Goal: Transaction & Acquisition: Obtain resource

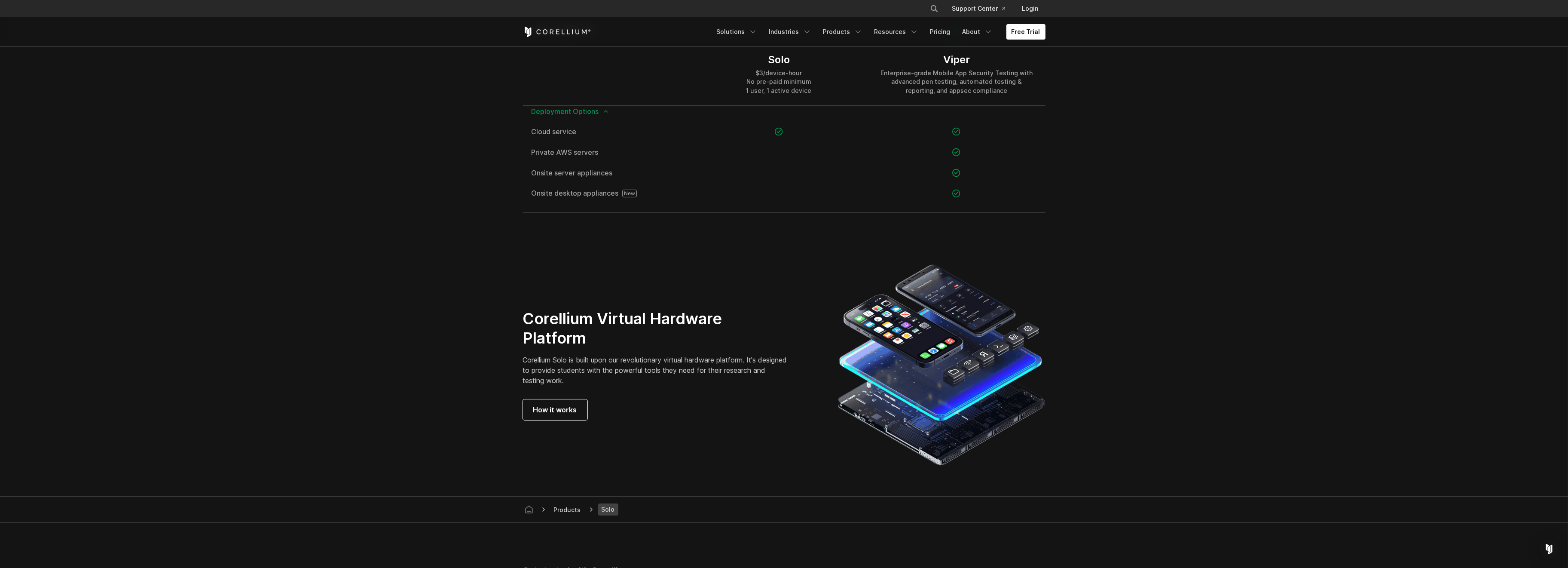
scroll to position [1550, 0]
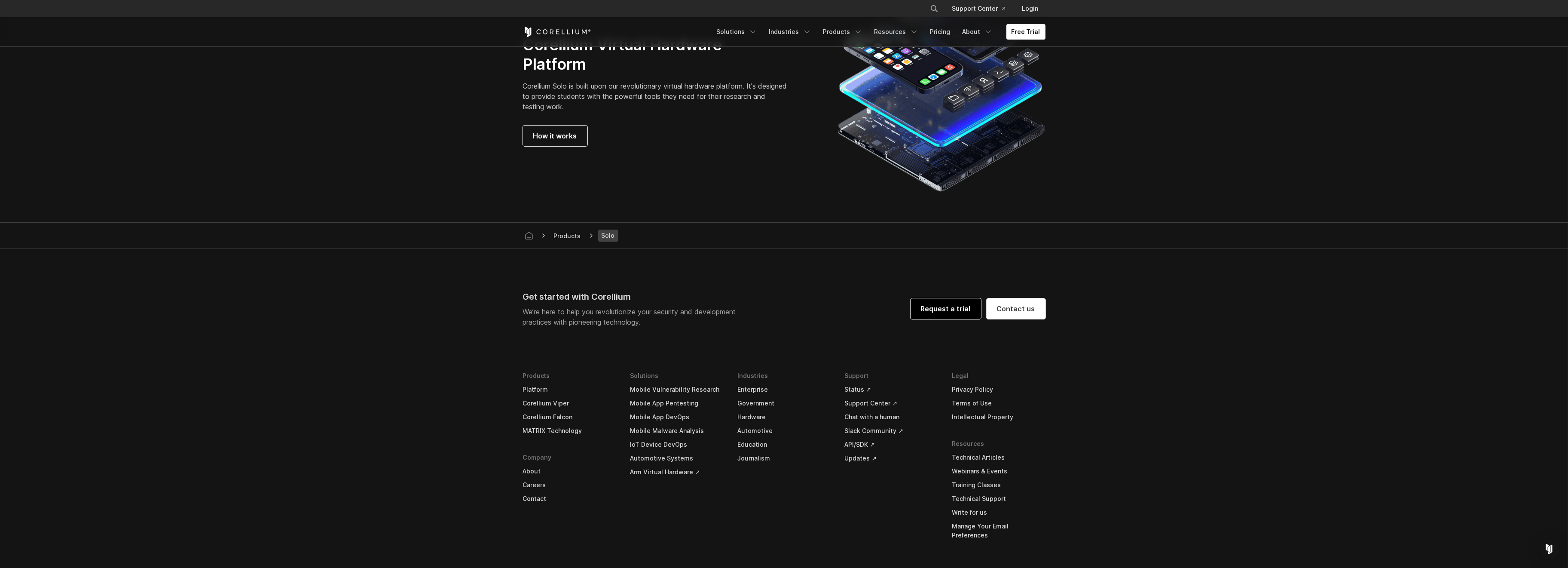
click at [950, 309] on link "Request a trial" at bounding box center [946, 309] width 71 height 21
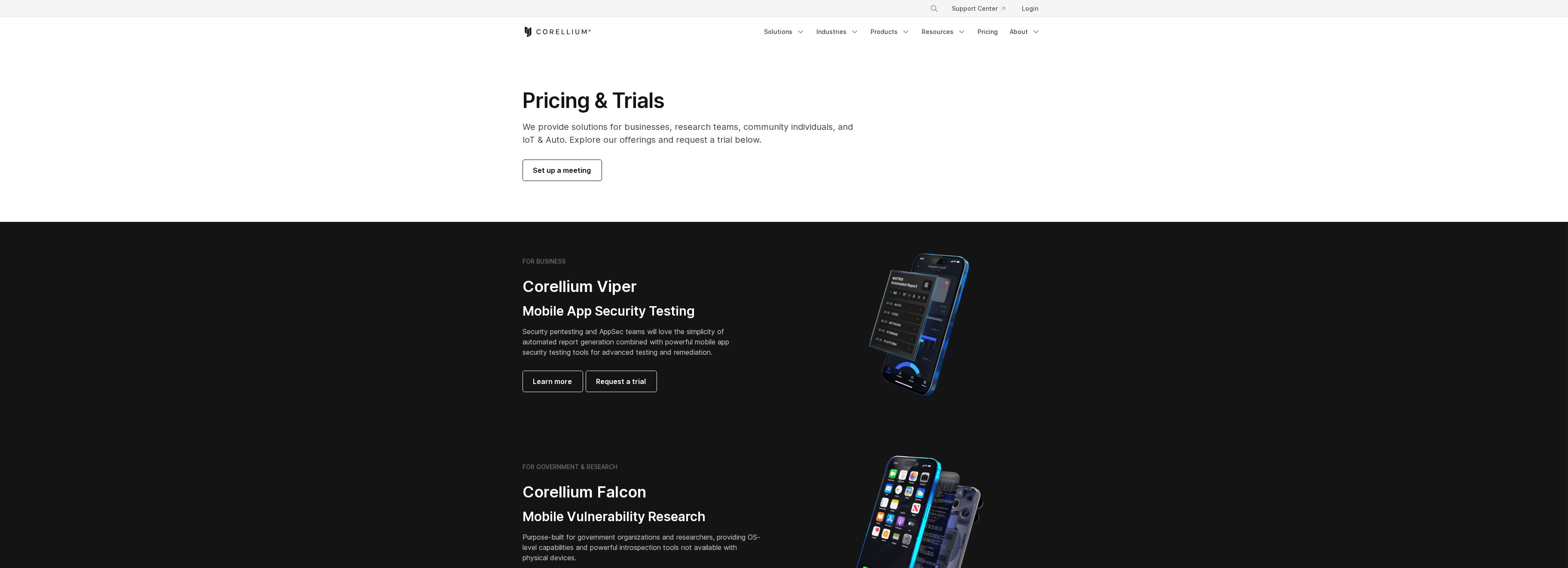
scroll to position [229, 0]
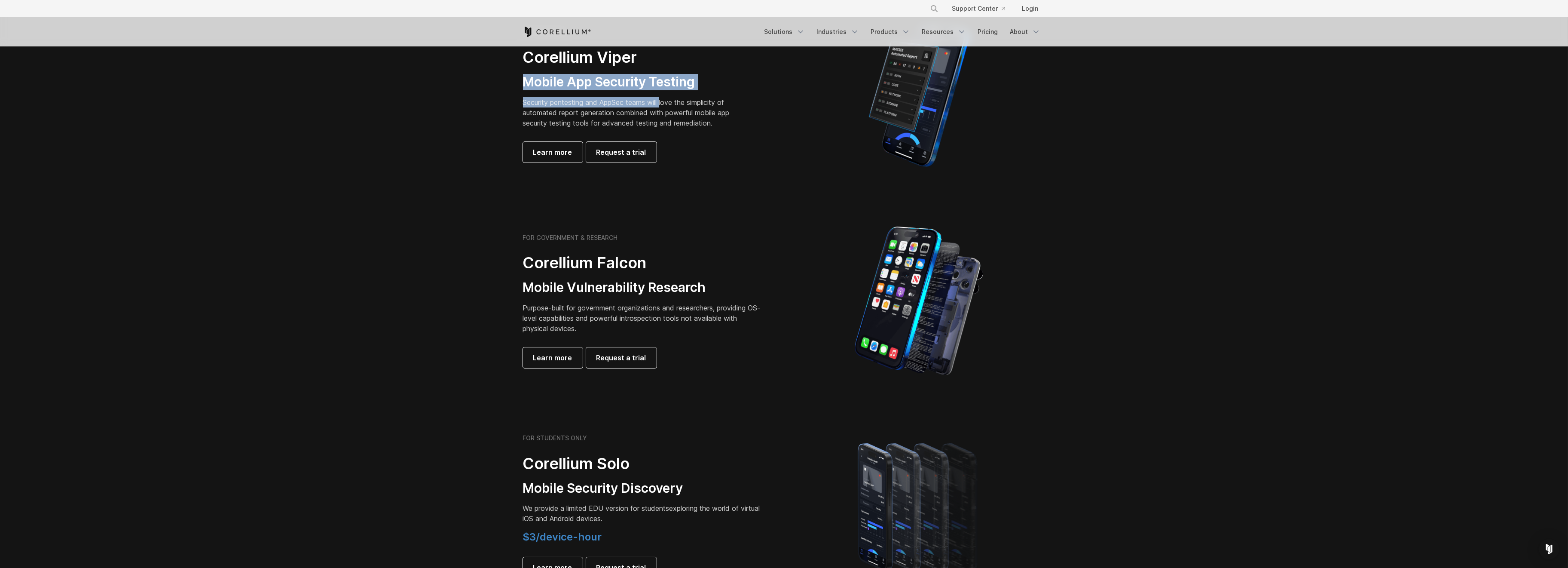
drag, startPoint x: 489, startPoint y: 87, endPoint x: 663, endPoint y: 99, distance: 174.4
click at [663, 99] on section "FOR BUSINESS Corellium Viper Mobile App Security Testing Security pentesting an…" at bounding box center [784, 95] width 1568 height 205
click at [575, 116] on p "Security pentesting and AppSec teams will love the simplicity of automated repo…" at bounding box center [632, 113] width 220 height 31
click at [612, 116] on p "Security pentesting and AppSec teams will love the simplicity of automated repo…" at bounding box center [632, 113] width 220 height 31
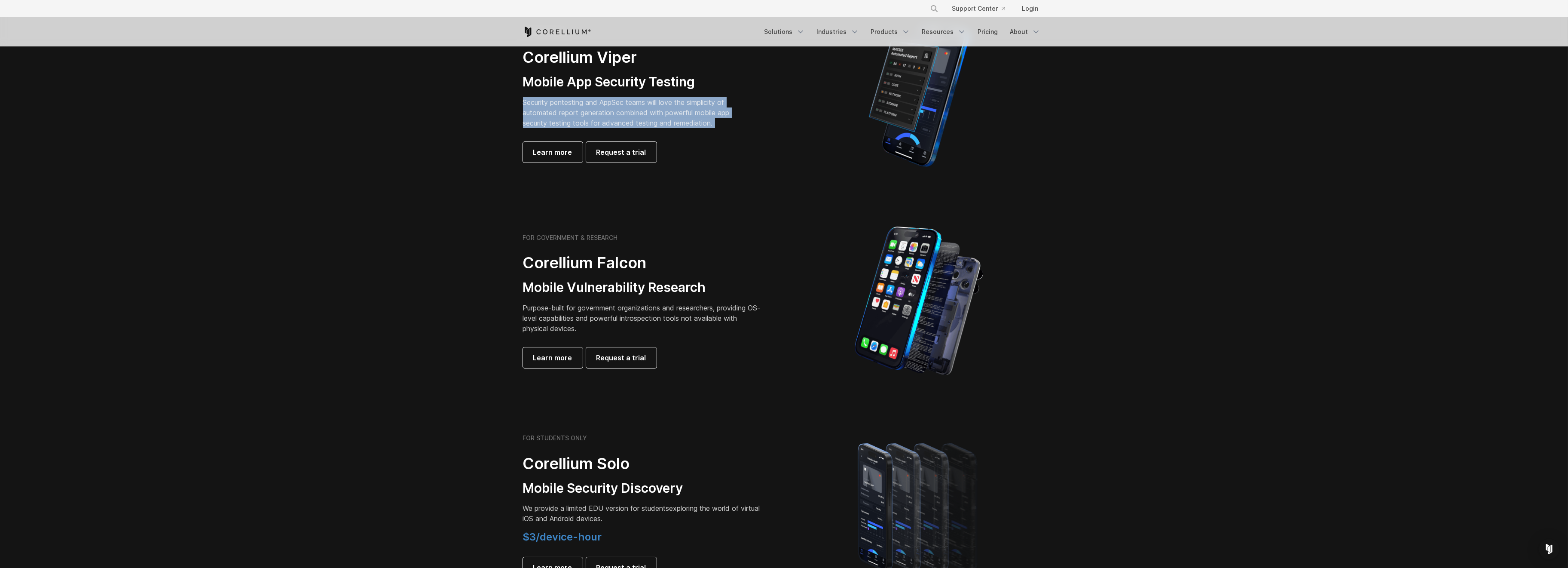
click at [612, 116] on p "Security pentesting and AppSec teams will love the simplicity of automated repo…" at bounding box center [632, 113] width 220 height 31
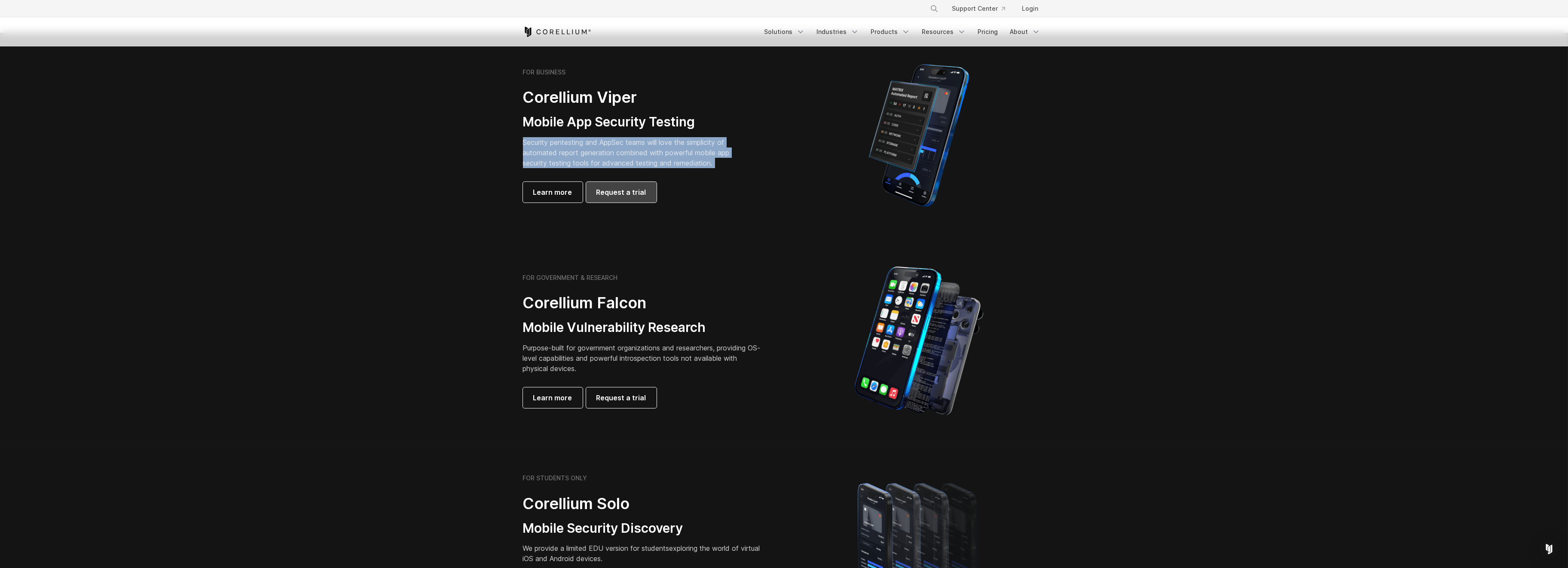
scroll to position [172, 0]
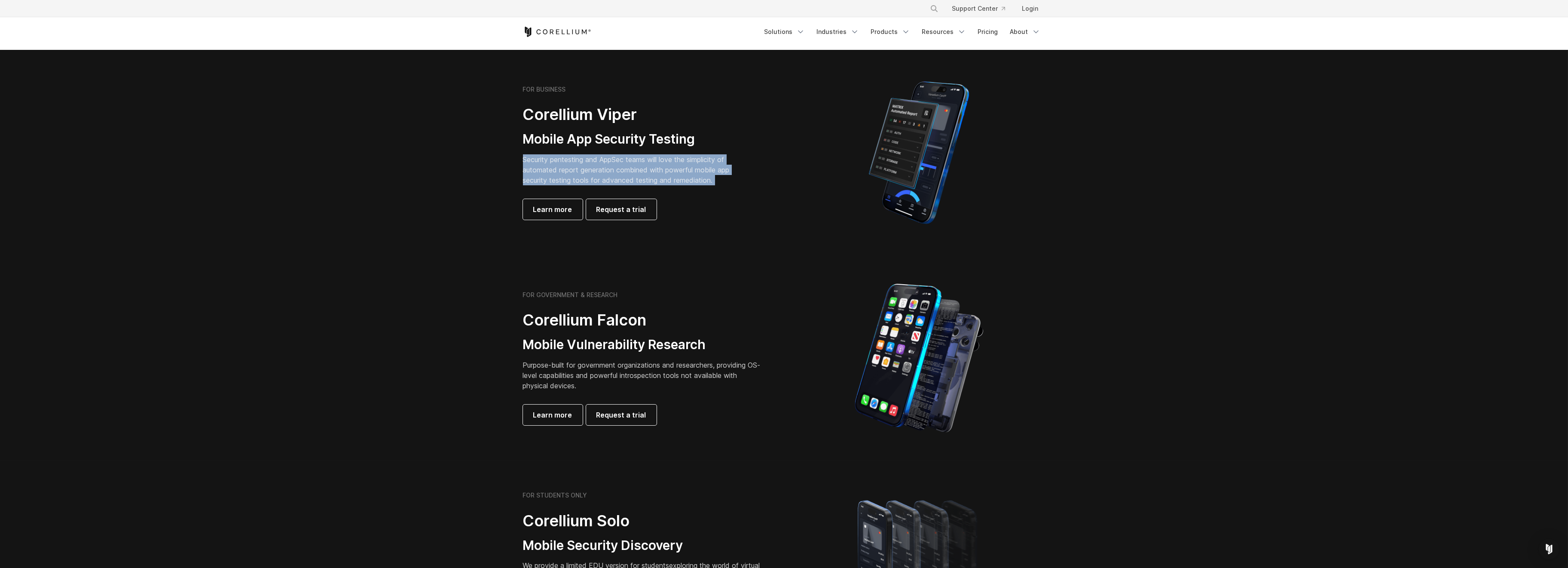
click at [719, 170] on p "Security pentesting and AppSec teams will love the simplicity of automated repo…" at bounding box center [632, 169] width 220 height 31
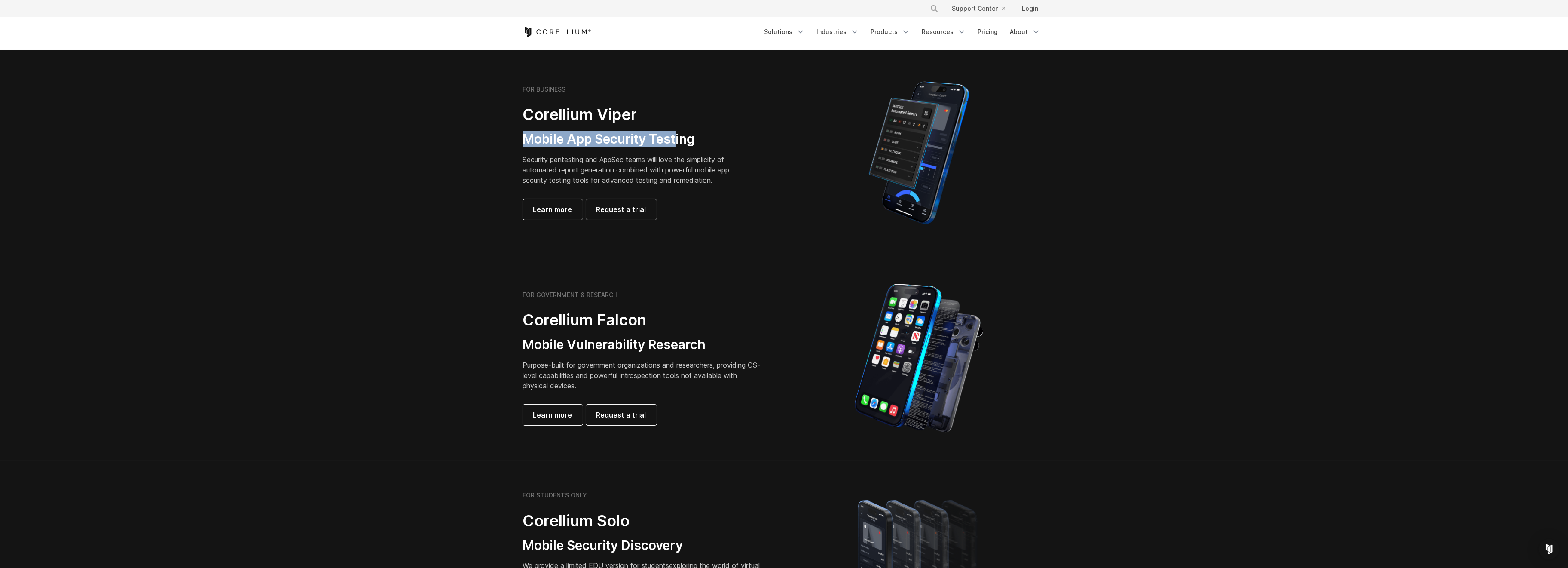
drag, startPoint x: 521, startPoint y: 130, endPoint x: 666, endPoint y: 144, distance: 145.7
click at [677, 138] on div "FOR BUSINESS Corellium Viper Mobile App Security Testing Security pentesting an…" at bounding box center [649, 152] width 270 height 134
click at [659, 150] on div "FOR BUSINESS Corellium Viper Mobile App Security Testing Security pentesting an…" at bounding box center [643, 152] width 240 height 134
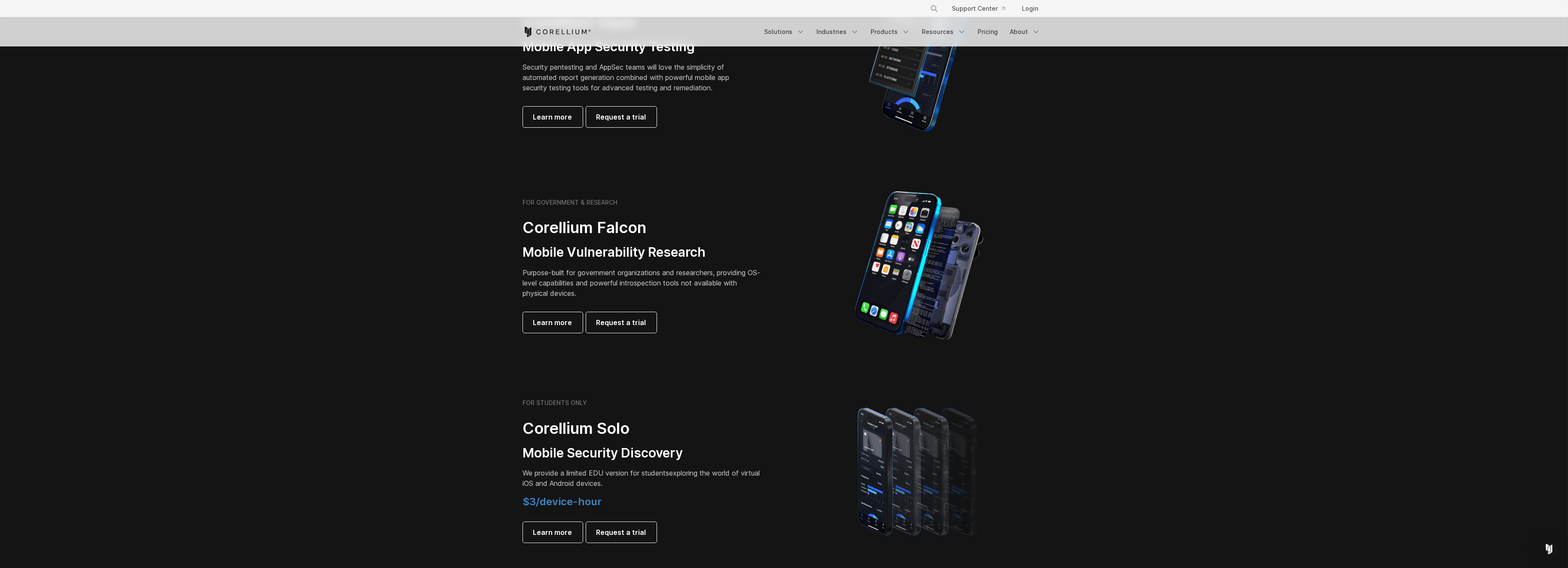
scroll to position [344, 0]
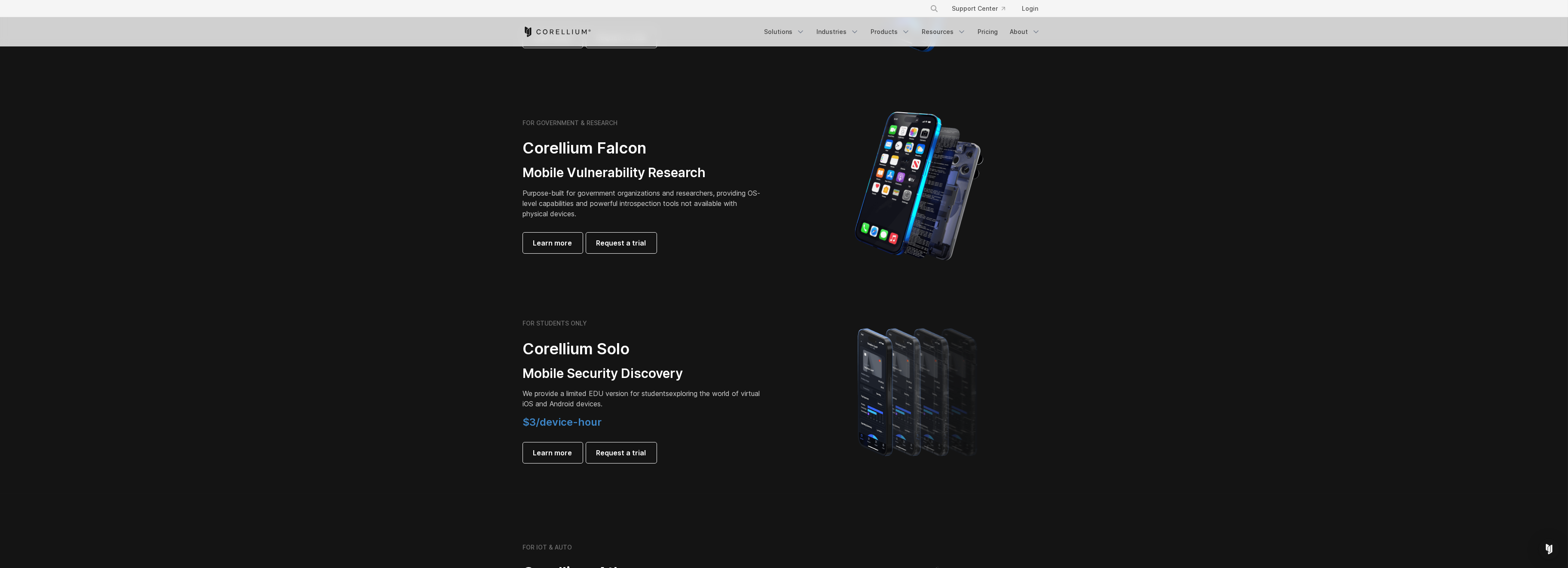
click at [625, 442] on div "$3/device-hour Learn more Request a trial" at bounding box center [643, 440] width 240 height 47
click at [625, 445] on link "Request a trial" at bounding box center [621, 452] width 71 height 21
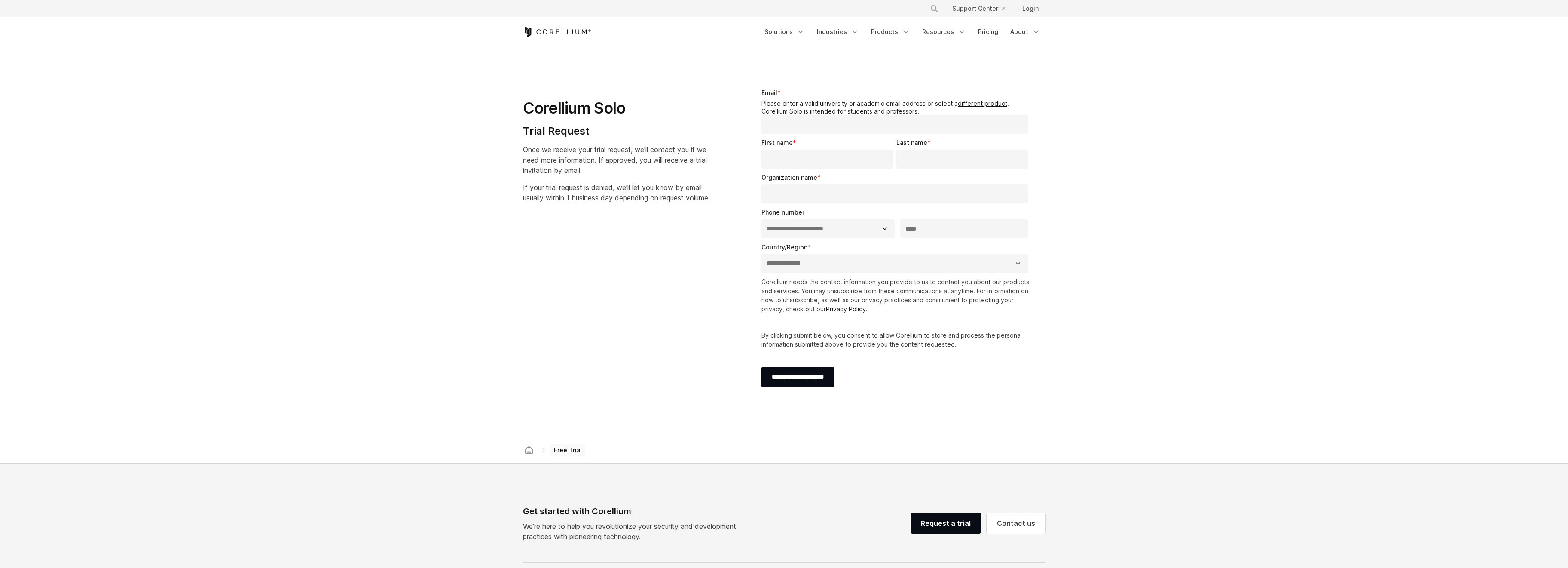
select select "**"
click at [845, 129] on input "Email *" at bounding box center [895, 124] width 267 height 19
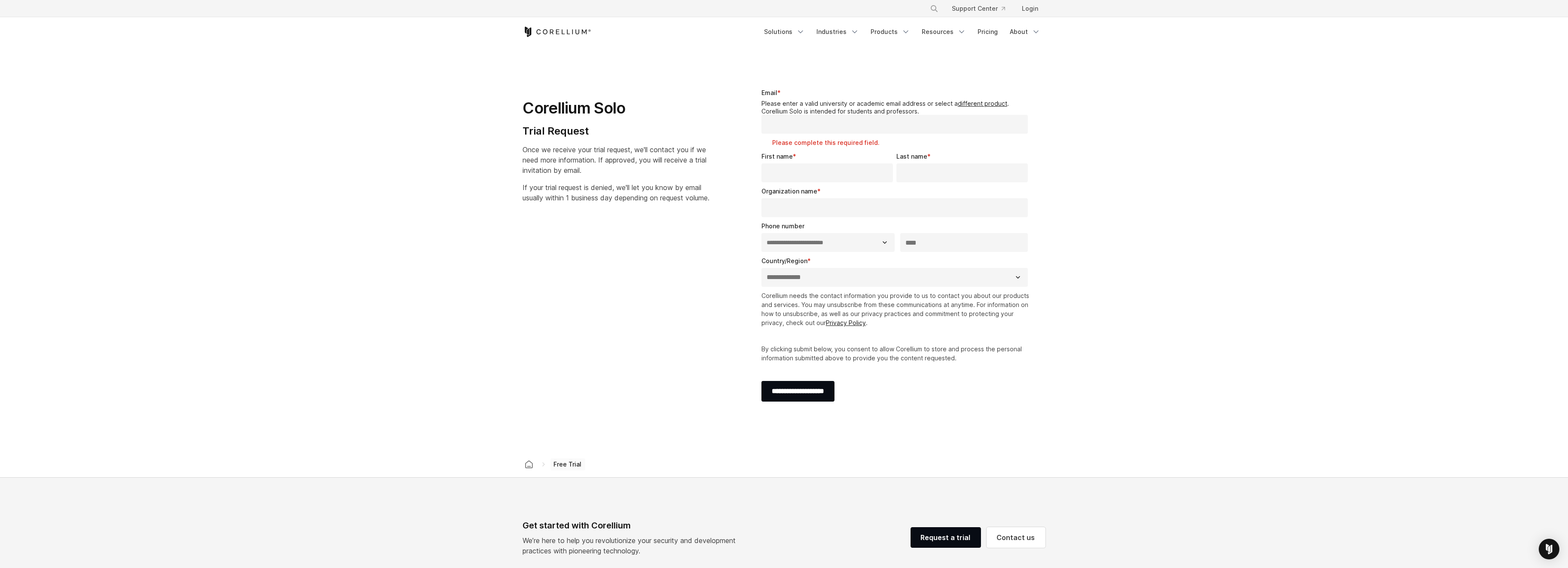
click at [1332, 339] on section "**********" at bounding box center [784, 249] width 1568 height 404
